Goal: Navigation & Orientation: Find specific page/section

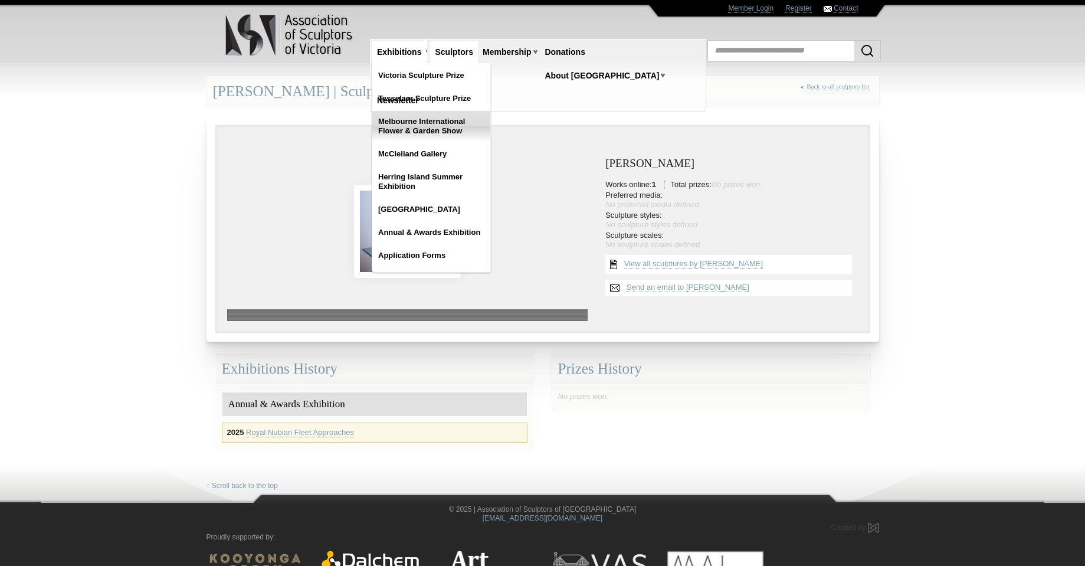
click at [422, 127] on link "Melbourne International Flower & Garden Show" at bounding box center [431, 126] width 118 height 31
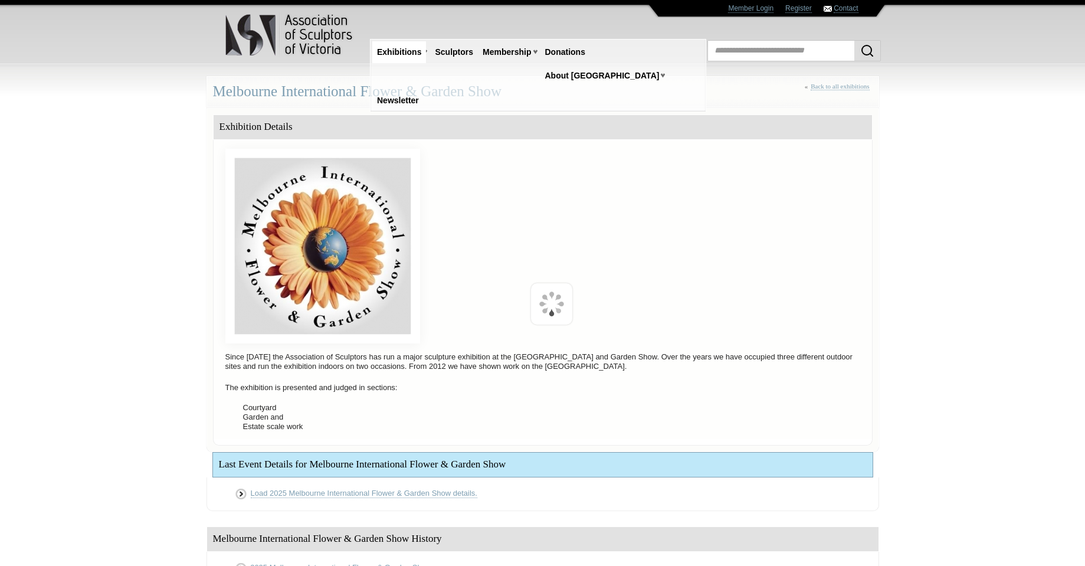
scroll to position [452, 0]
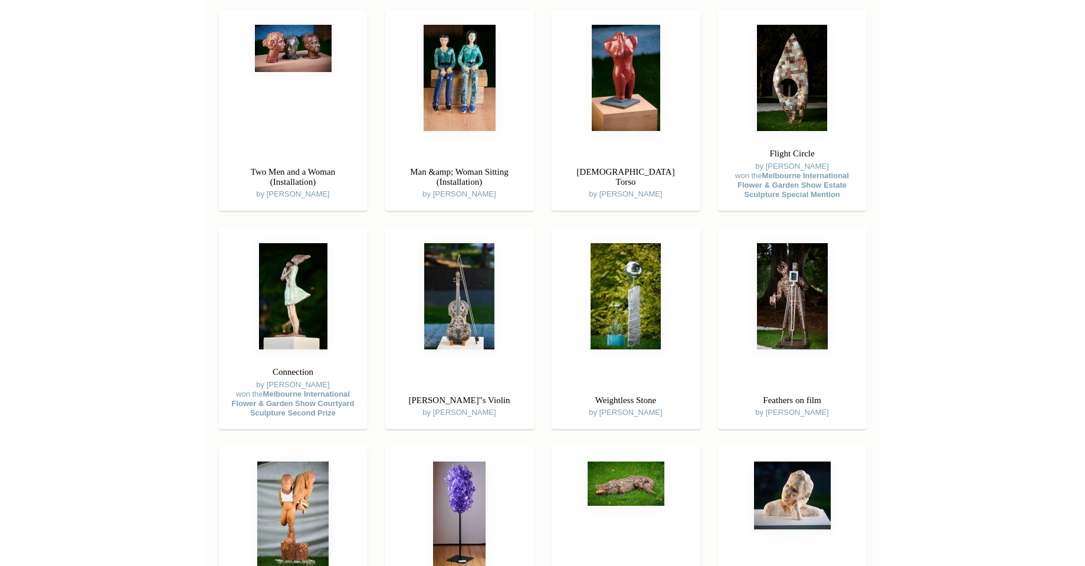
scroll to position [2197, 0]
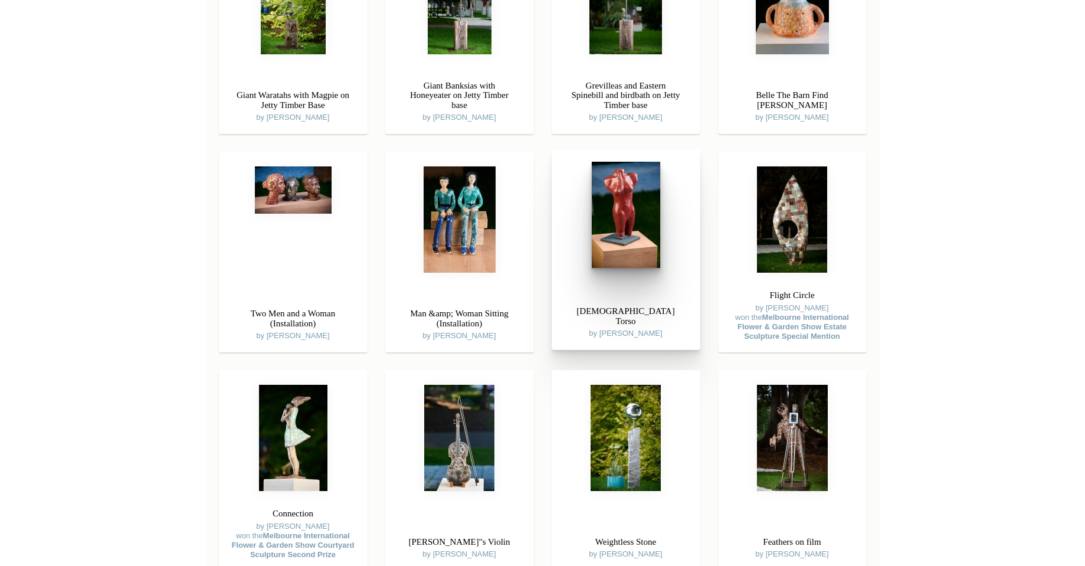
click at [618, 237] on img at bounding box center [626, 215] width 68 height 106
